Goal: Information Seeking & Learning: Learn about a topic

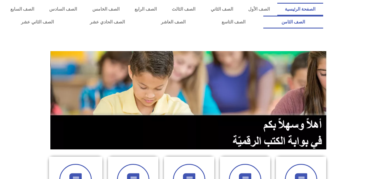
click at [263, 16] on link "الصف الثامن" at bounding box center [293, 22] width 60 height 13
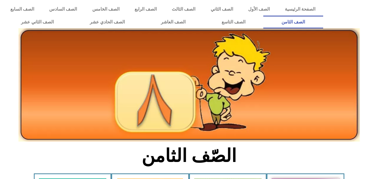
scroll to position [168, 0]
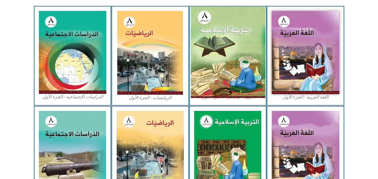
click at [230, 41] on img at bounding box center [228, 53] width 74 height 92
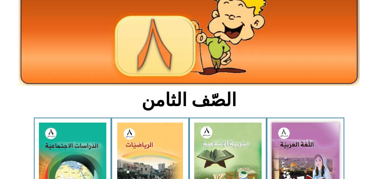
scroll to position [0, 0]
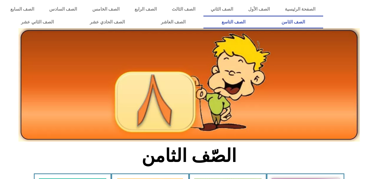
click at [204, 16] on link "الصف التاسع" at bounding box center [234, 22] width 60 height 13
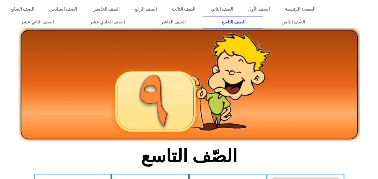
scroll to position [84, 0]
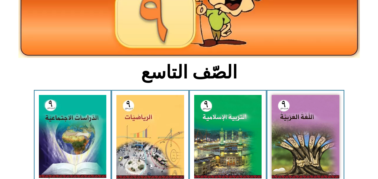
click at [227, 126] on img at bounding box center [228, 137] width 68 height 84
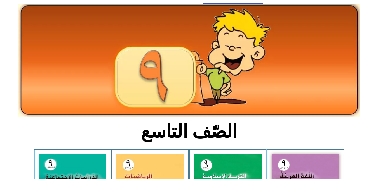
scroll to position [0, 0]
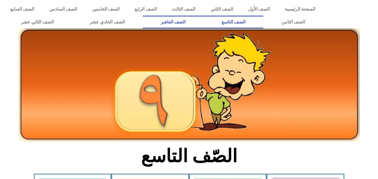
click at [204, 19] on link "الصف العاشر" at bounding box center [173, 22] width 61 height 13
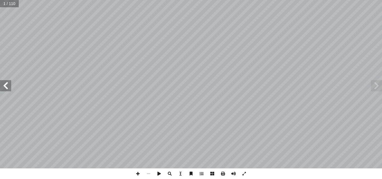
click at [5, 86] on span at bounding box center [5, 85] width 11 height 11
click at [4, 84] on span at bounding box center [5, 85] width 11 height 11
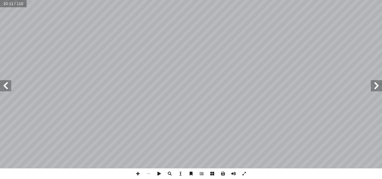
click at [6, 83] on span at bounding box center [5, 85] width 11 height 11
click at [7, 85] on span at bounding box center [5, 85] width 11 height 11
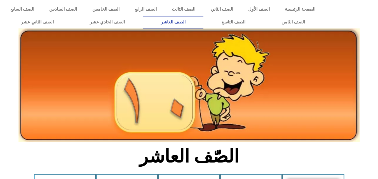
scroll to position [112, 0]
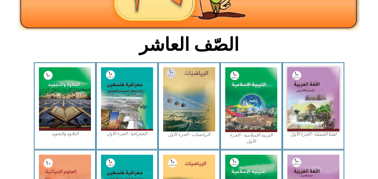
click at [244, 85] on img at bounding box center [251, 99] width 52 height 65
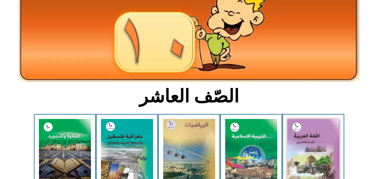
scroll to position [0, 0]
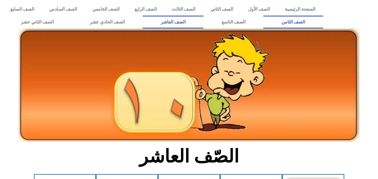
click at [263, 16] on link "الصف الثامن" at bounding box center [293, 22] width 60 height 13
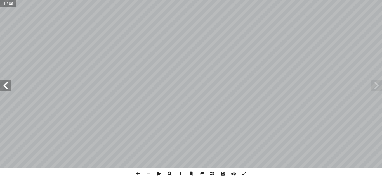
click at [10, 88] on span at bounding box center [5, 85] width 11 height 11
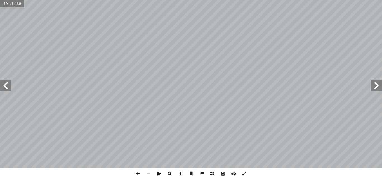
click at [6, 84] on span at bounding box center [5, 85] width 11 height 11
click at [4, 84] on span at bounding box center [5, 85] width 11 height 11
click at [10, 90] on span at bounding box center [5, 85] width 11 height 11
click at [375, 85] on span at bounding box center [376, 85] width 11 height 11
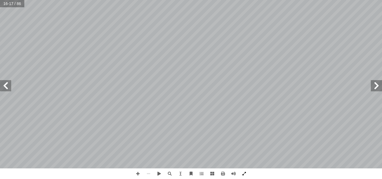
click at [245, 175] on span at bounding box center [244, 174] width 11 height 11
click at [375, 86] on span at bounding box center [376, 85] width 11 height 11
click at [8, 83] on span at bounding box center [5, 85] width 11 height 11
click at [10, 91] on span at bounding box center [5, 85] width 11 height 11
click at [380, 90] on span at bounding box center [376, 85] width 11 height 11
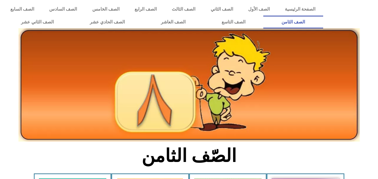
scroll to position [112, 0]
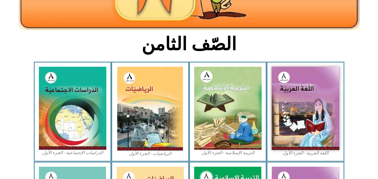
click at [228, 100] on img at bounding box center [228, 108] width 68 height 83
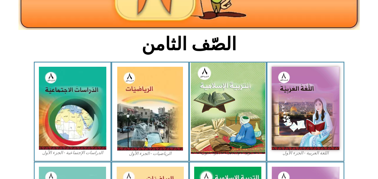
click at [230, 107] on img at bounding box center [228, 109] width 74 height 92
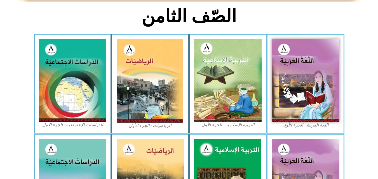
scroll to position [0, 0]
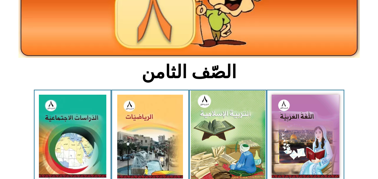
click at [236, 120] on img at bounding box center [228, 137] width 74 height 92
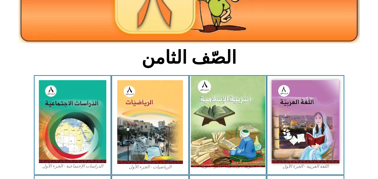
scroll to position [112, 0]
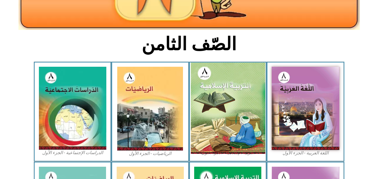
click at [238, 102] on img at bounding box center [228, 109] width 74 height 92
click at [238, 101] on img at bounding box center [228, 109] width 74 height 92
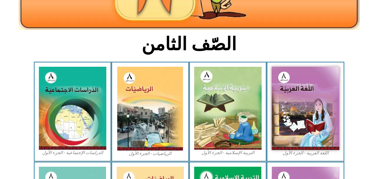
click at [238, 101] on img at bounding box center [228, 108] width 68 height 83
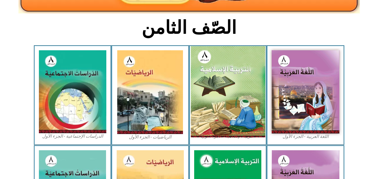
scroll to position [140, 0]
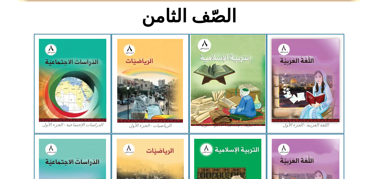
click at [236, 87] on img at bounding box center [228, 81] width 74 height 92
click at [224, 56] on img at bounding box center [228, 81] width 74 height 92
click at [242, 55] on img at bounding box center [228, 81] width 74 height 92
click at [237, 66] on img at bounding box center [228, 81] width 74 height 92
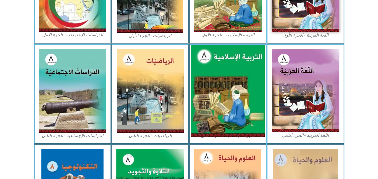
scroll to position [252, 0]
